Goal: Task Accomplishment & Management: Manage account settings

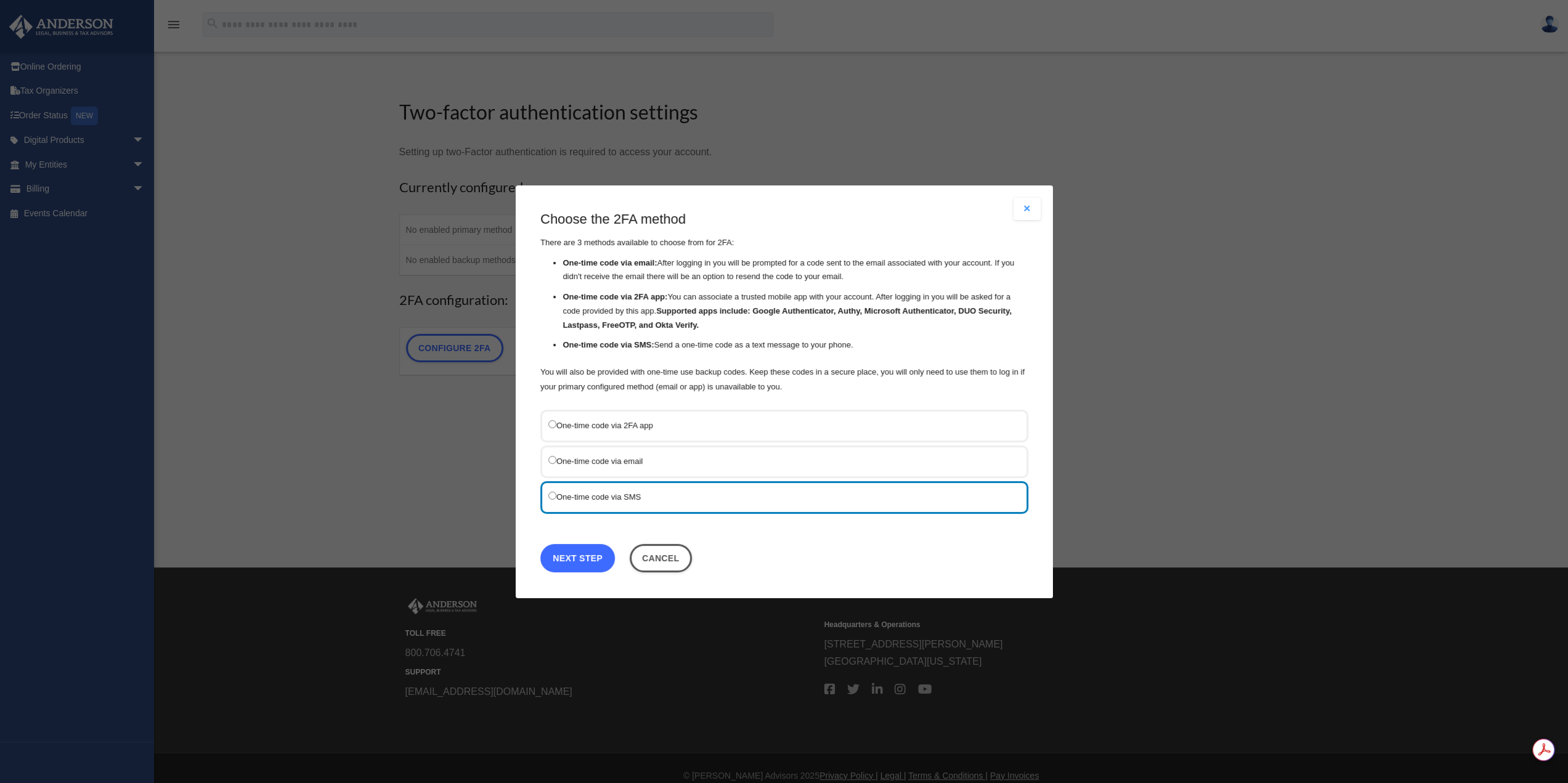
click at [593, 551] on link "Next Step" at bounding box center [577, 558] width 74 height 28
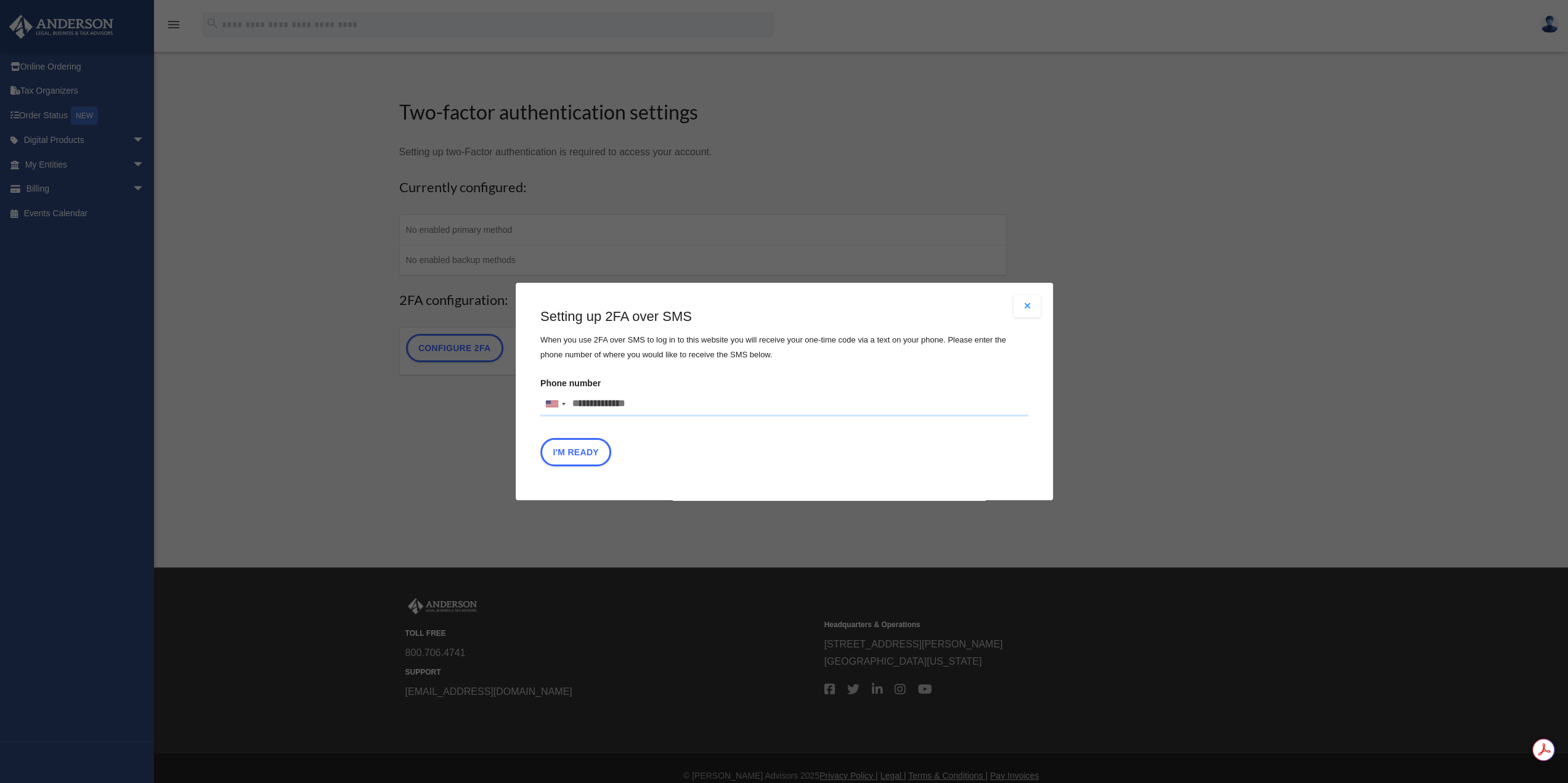
click at [620, 400] on input "Phone number United States +1 United Kingdom +44 Afghanistan (‫افغانستان‬‎) +93…" at bounding box center [784, 405] width 488 height 24
type input "*"
type input "**********"
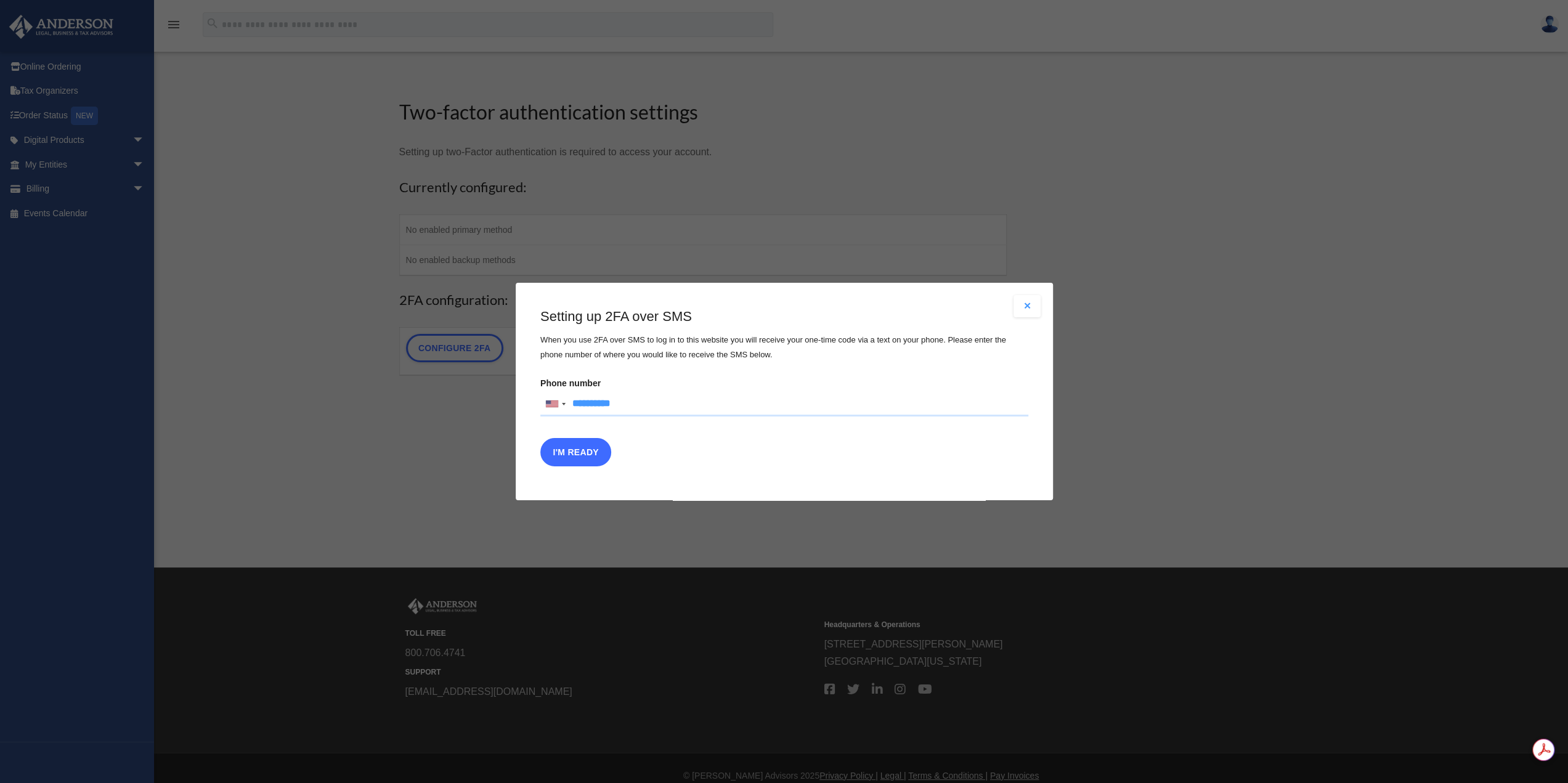
click at [579, 443] on button "I'm Ready" at bounding box center [575, 453] width 71 height 28
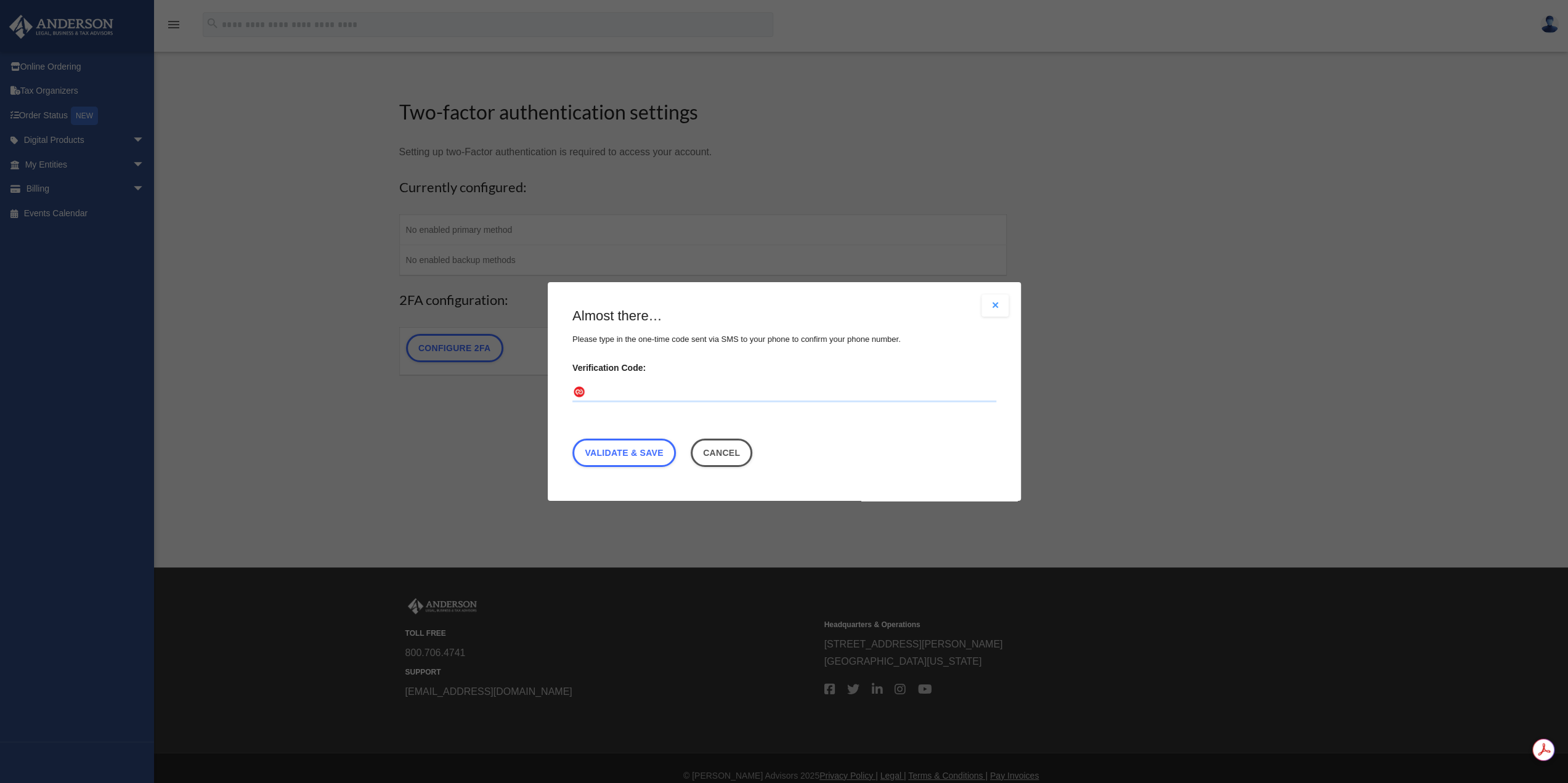
click at [603, 397] on input "Verification Code:" at bounding box center [784, 392] width 424 height 20
type input "******"
click at [635, 453] on link "Validate & Save" at bounding box center [624, 453] width 103 height 28
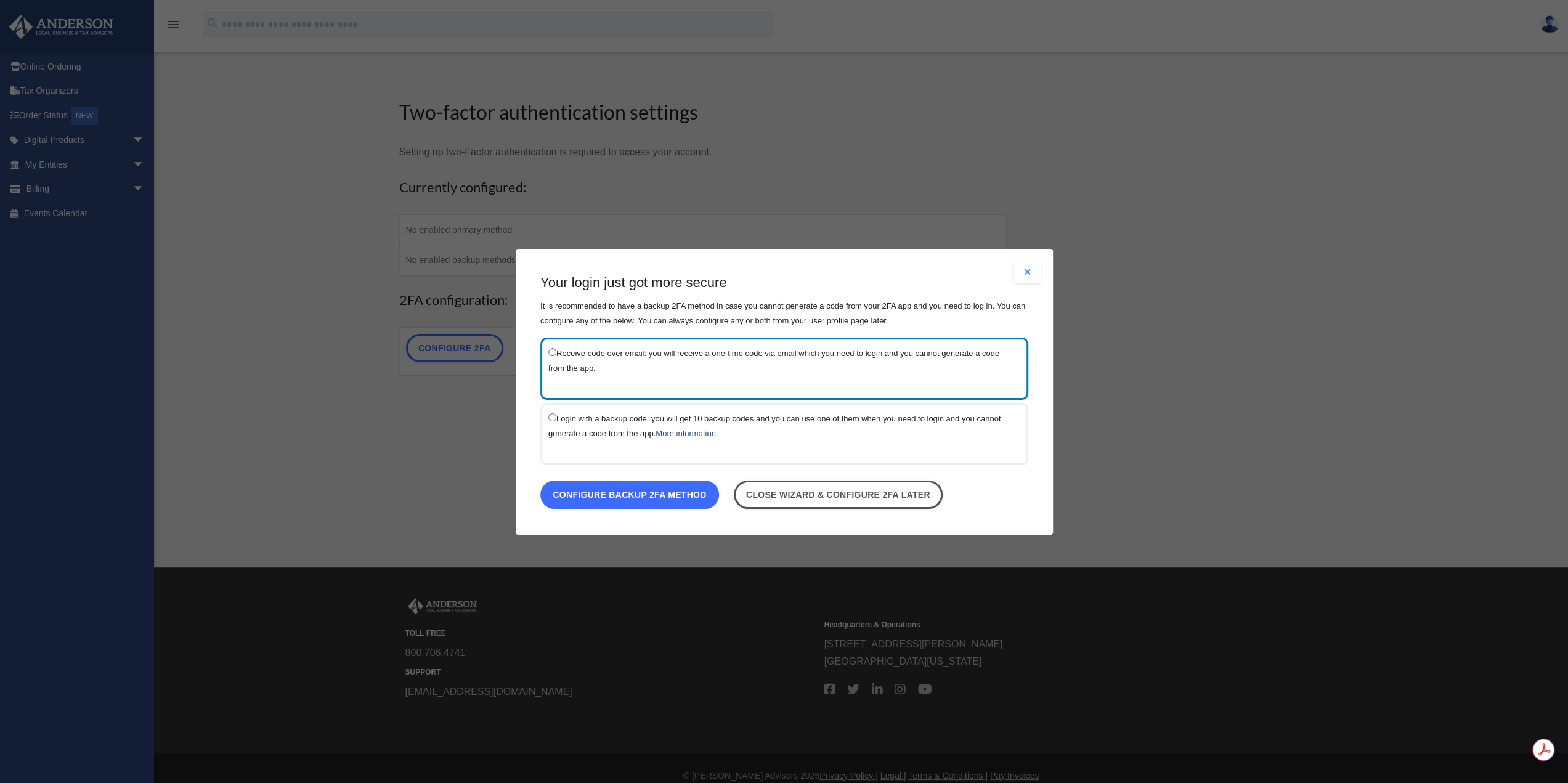
click at [624, 496] on link "Configure backup 2FA method" at bounding box center [629, 494] width 179 height 28
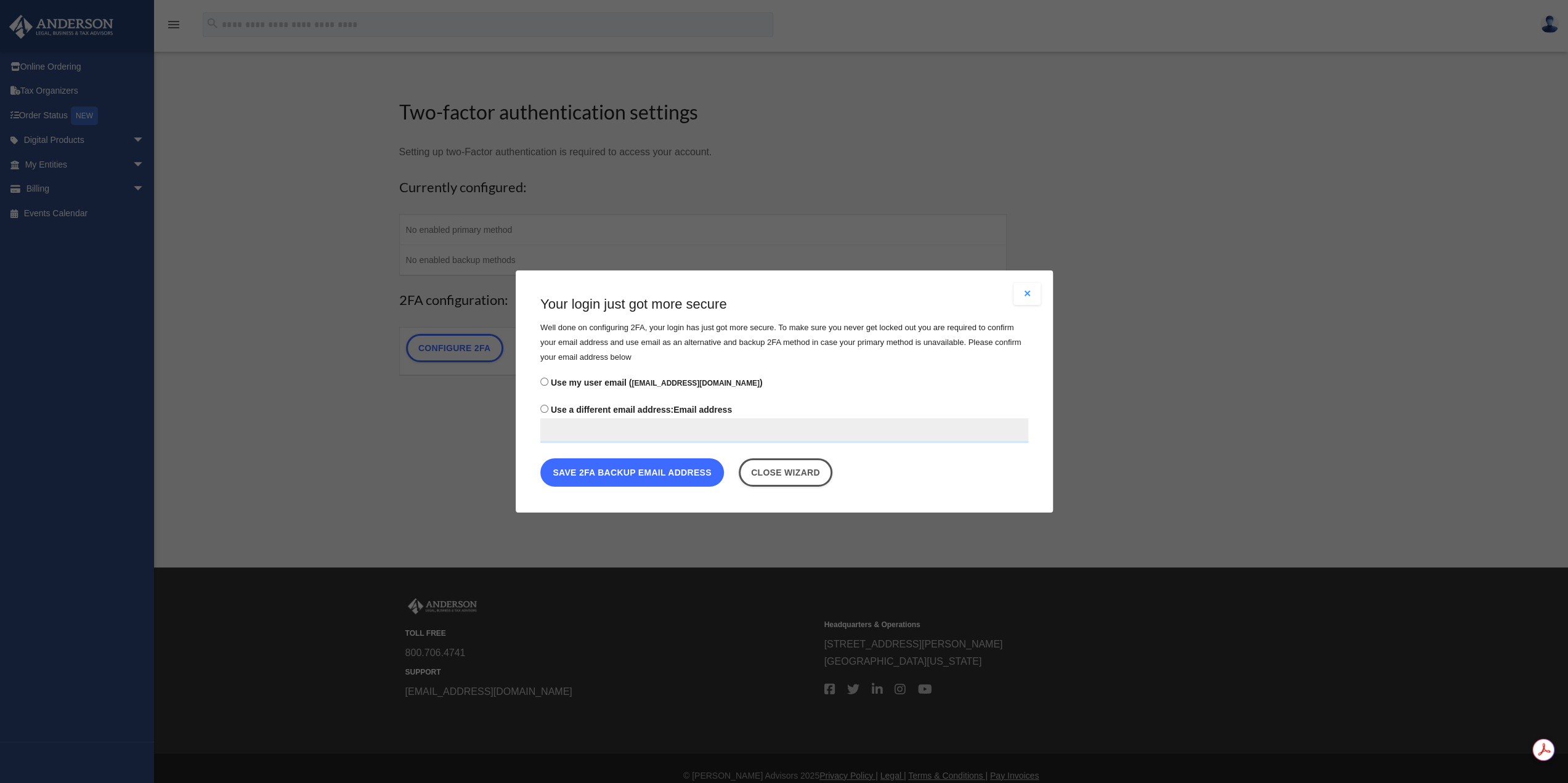
click at [608, 478] on button "Save 2FA backup email address" at bounding box center [631, 472] width 183 height 28
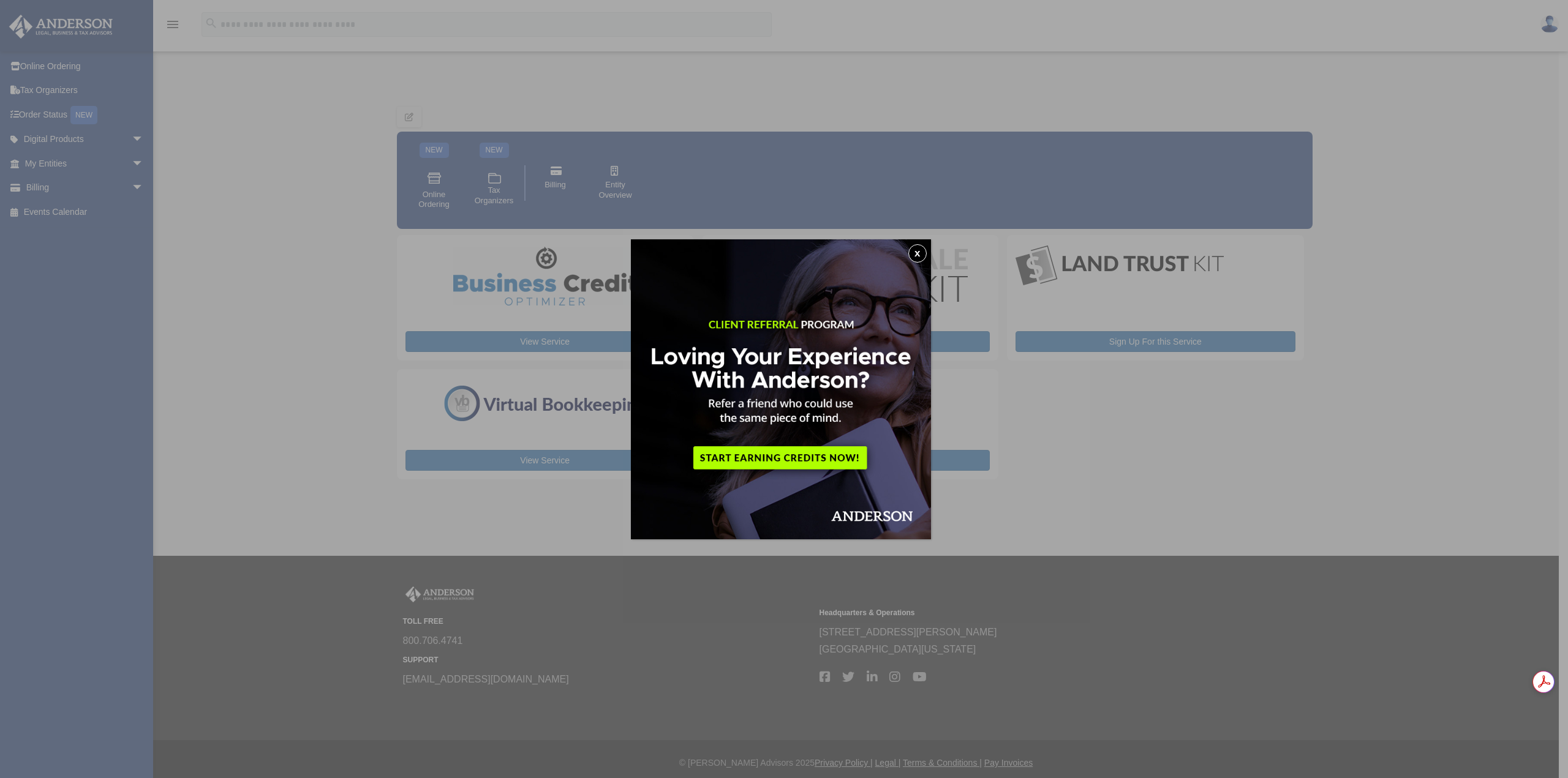
click at [917, 240] on img at bounding box center [781, 389] width 300 height 300
click at [922, 252] on button "x" at bounding box center [917, 253] width 19 height 19
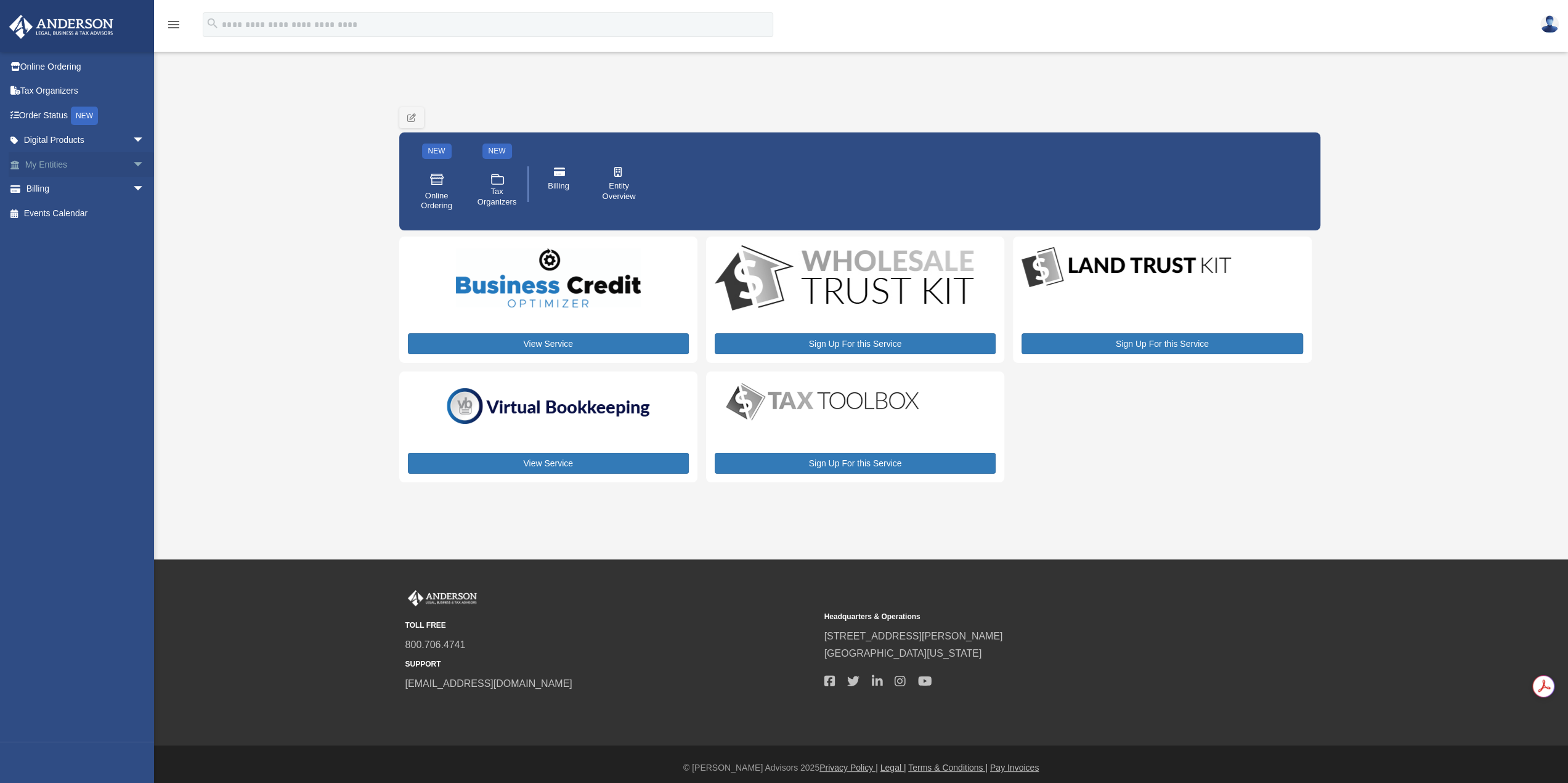
click at [69, 158] on link "My Entities arrow_drop_down" at bounding box center [86, 165] width 154 height 24
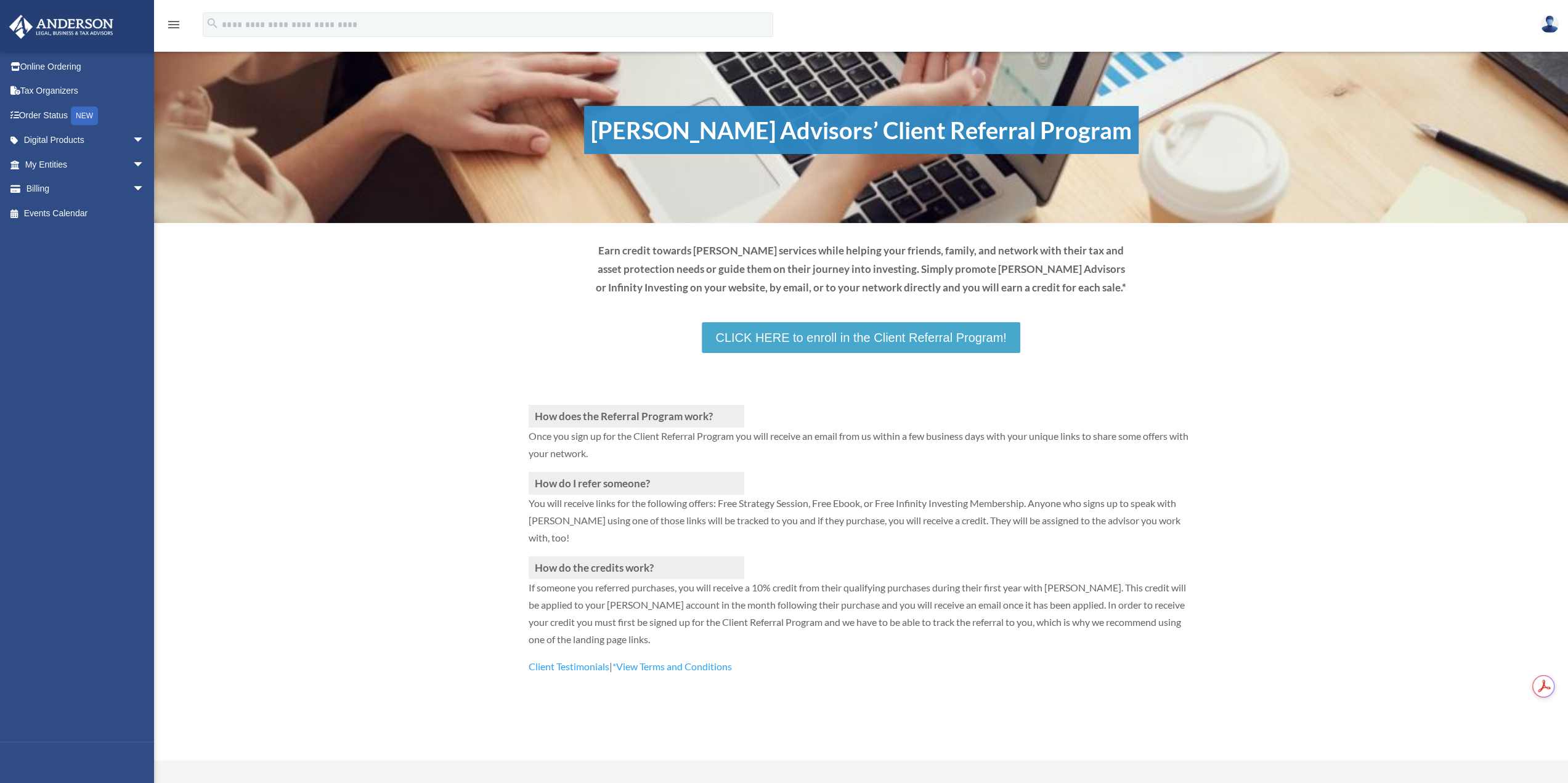
click at [879, 344] on link "CLICK HERE to enroll in the Client Referral Program!" at bounding box center [861, 338] width 318 height 31
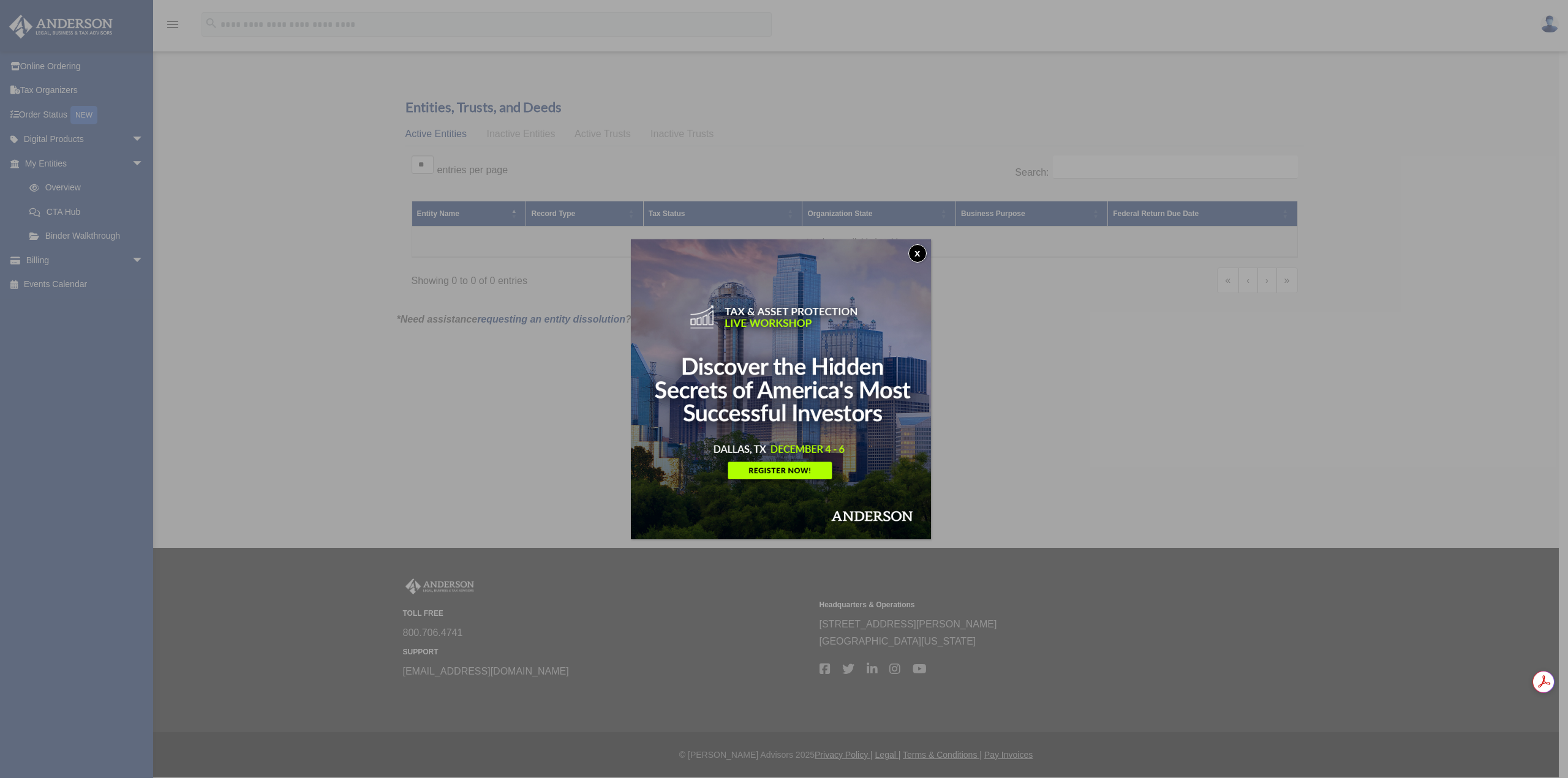
click at [931, 254] on img at bounding box center [781, 389] width 300 height 300
click at [359, 84] on div "x" at bounding box center [784, 389] width 1568 height 778
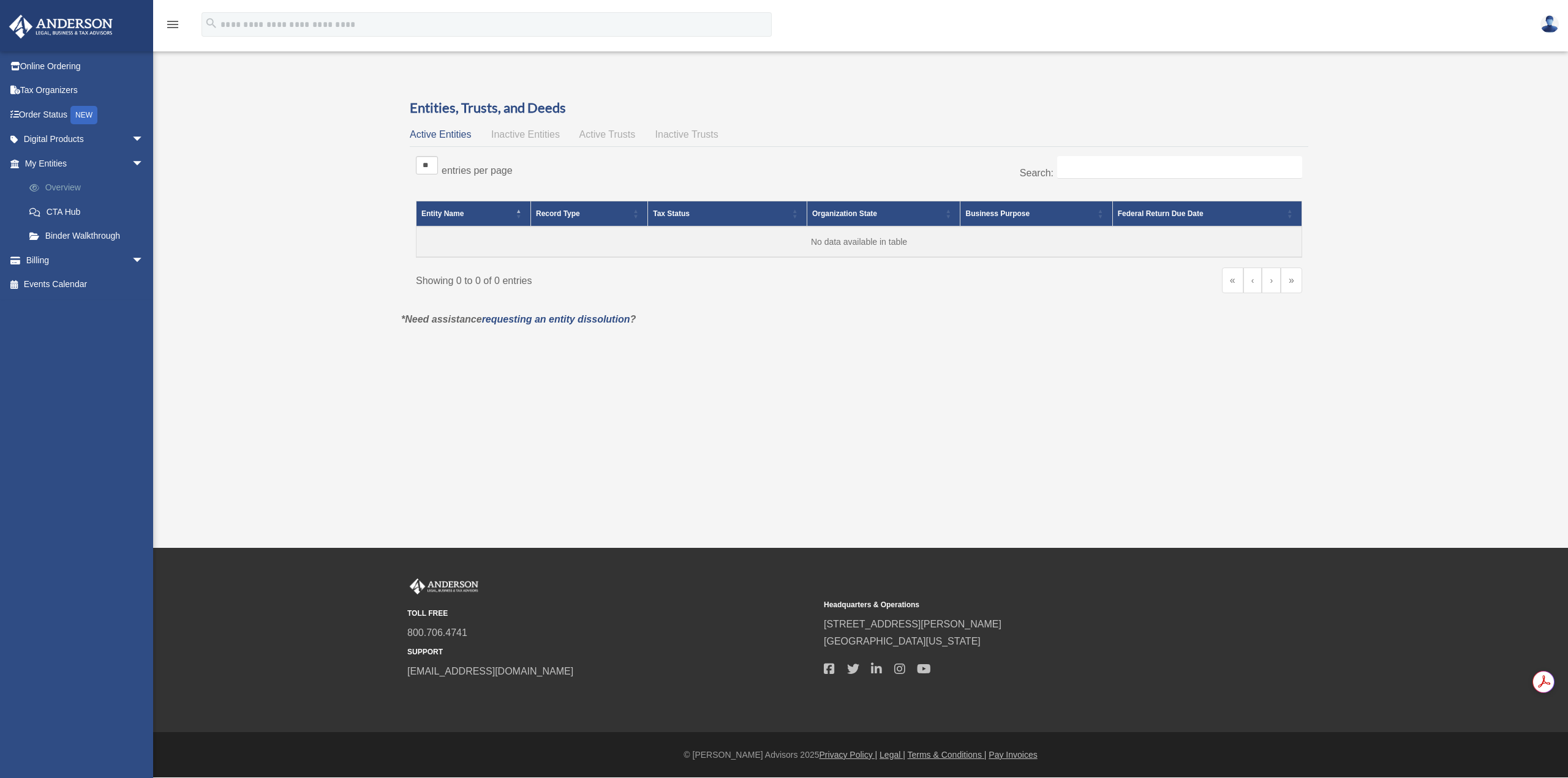
click at [74, 189] on link "Overview" at bounding box center [89, 188] width 145 height 24
